Goal: Subscribe to service/newsletter

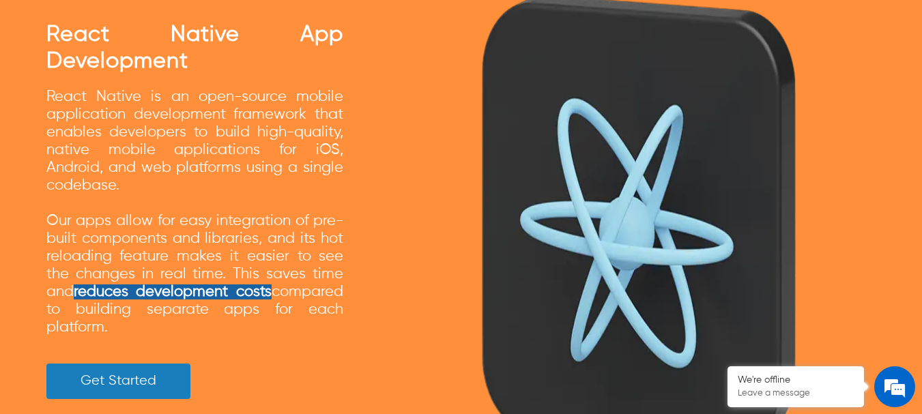
scroll to position [2321, 0]
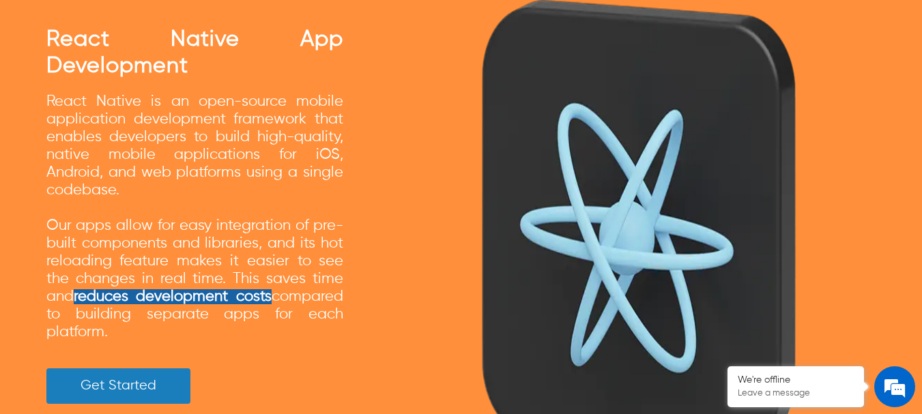
click at [131, 236] on span "Our apps allow for easy integration of pre-built components and libraries, and …" at bounding box center [195, 279] width 298 height 122
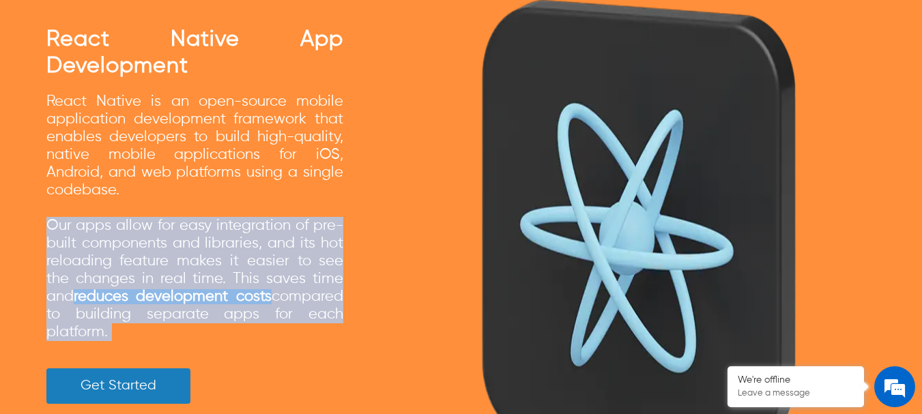
click at [131, 236] on span "Our apps allow for easy integration of pre-built components and libraries, and …" at bounding box center [195, 279] width 298 height 122
click at [120, 279] on span "Our apps allow for easy integration of pre-built components and libraries, and …" at bounding box center [195, 279] width 298 height 122
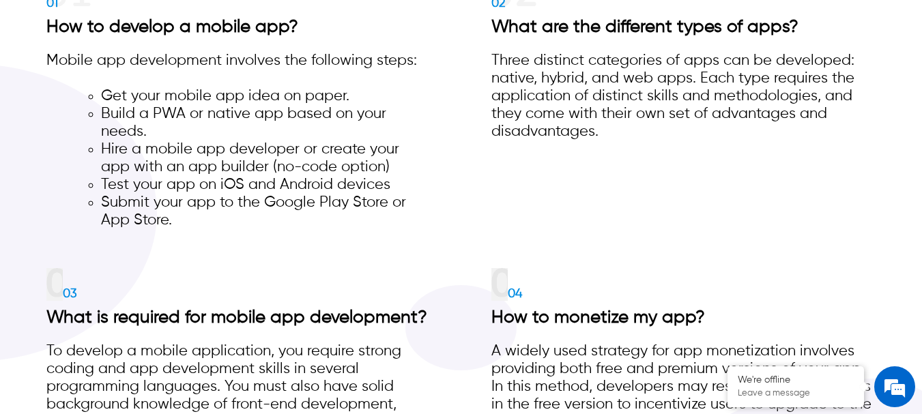
scroll to position [5443, 0]
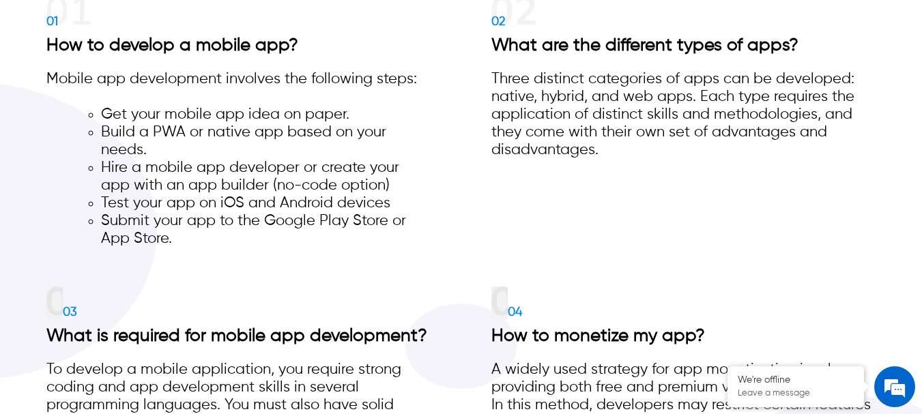
click at [513, 90] on div "Three distinct categories of apps can be developed: native, hybrid, and web app…" at bounding box center [684, 114] width 385 height 89
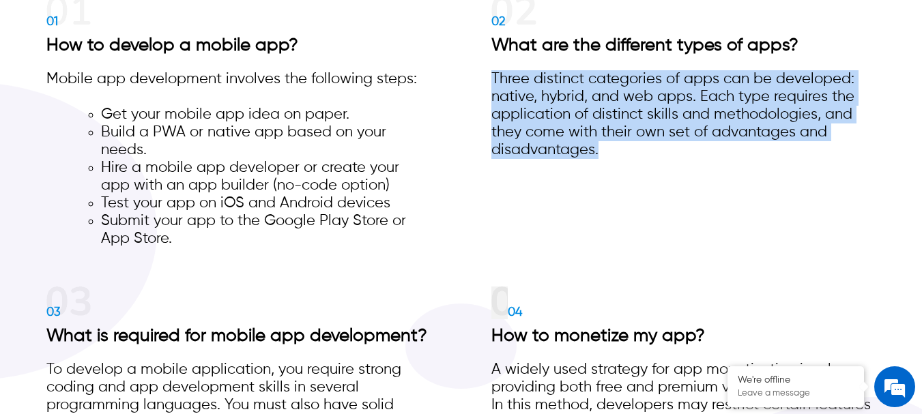
click at [513, 90] on div "Three distinct categories of apps can be developed: native, hybrid, and web app…" at bounding box center [684, 114] width 385 height 89
click at [509, 108] on div "Three distinct categories of apps can be developed: native, hybrid, and web app…" at bounding box center [684, 114] width 385 height 89
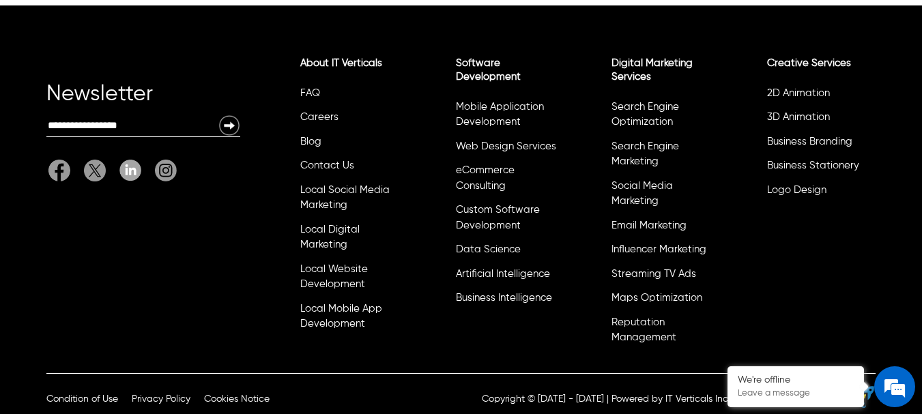
scroll to position [7246, 0]
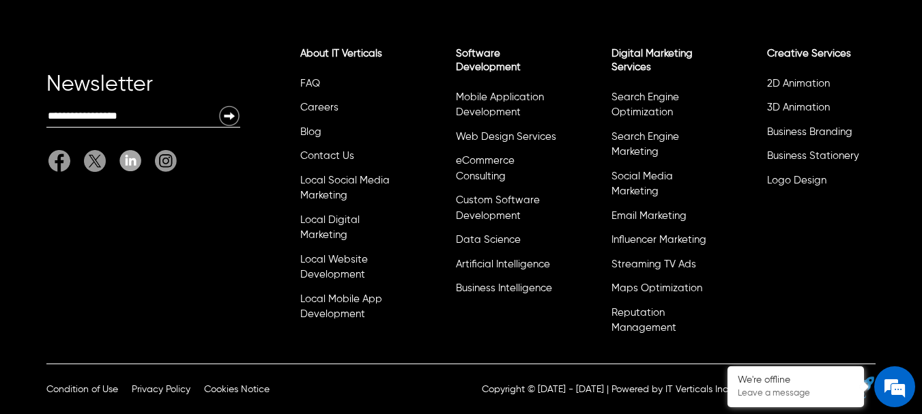
click at [89, 118] on input "Email:" at bounding box center [132, 116] width 172 height 22
click at [22, 117] on div "Newsletter Email: About IT Verticals FAQ Careers Blog Contact Us Local Social M…" at bounding box center [461, 180] width 922 height 368
